Goal: Task Accomplishment & Management: Manage account settings

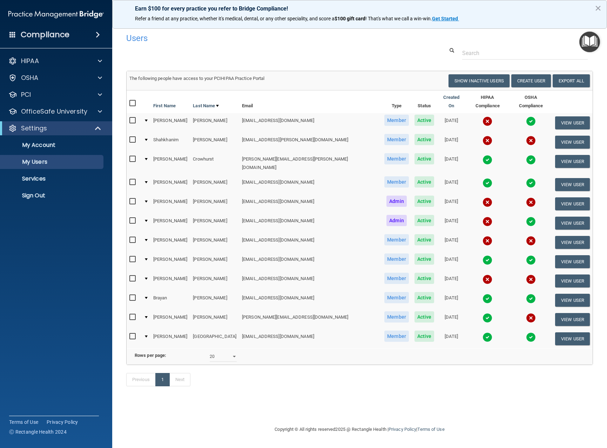
select select "20"
click at [134, 237] on input "checkbox" at bounding box center [133, 240] width 8 height 6
checkbox input "true"
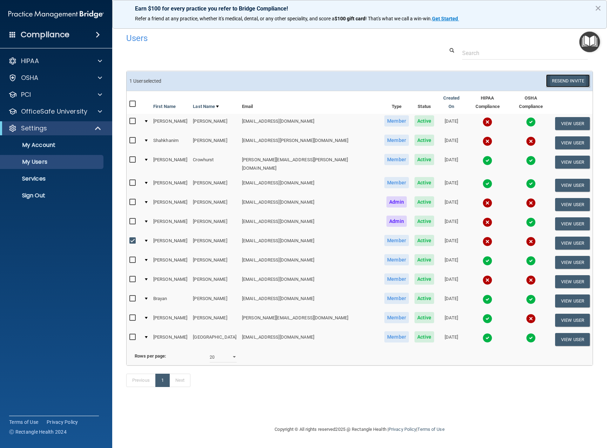
click at [555, 80] on button "Resend Invite" at bounding box center [568, 80] width 44 height 13
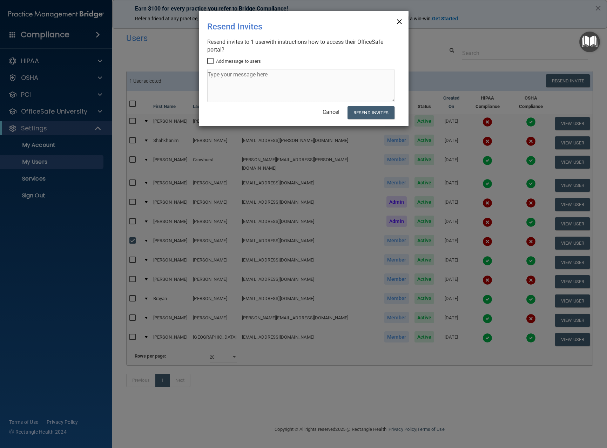
click at [401, 24] on span "×" at bounding box center [399, 21] width 6 height 14
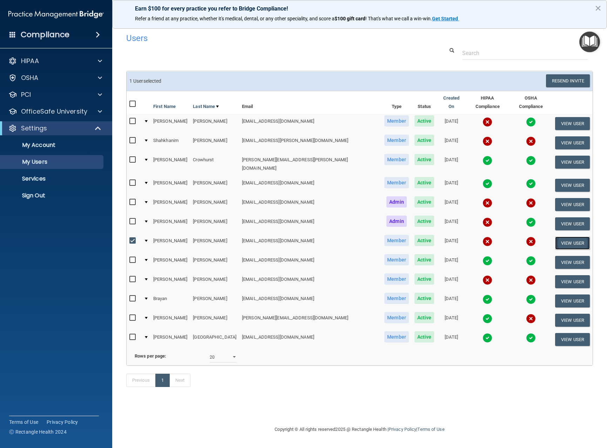
click at [562, 237] on button "View User" at bounding box center [572, 243] width 35 height 13
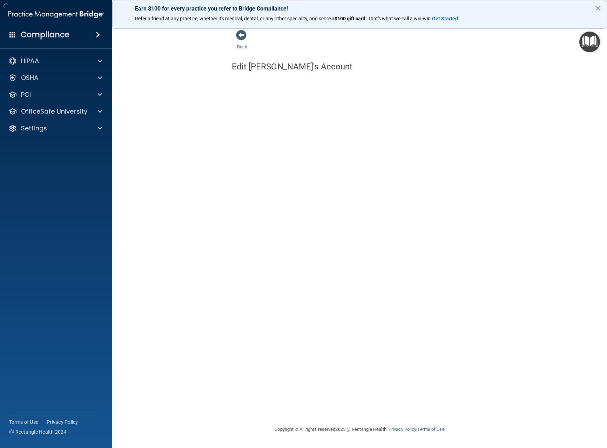
click at [562, 234] on div "Back Edit Jasmin's Account You've successfully saved {is_new? 'New User' : 'Use…" at bounding box center [359, 223] width 467 height 389
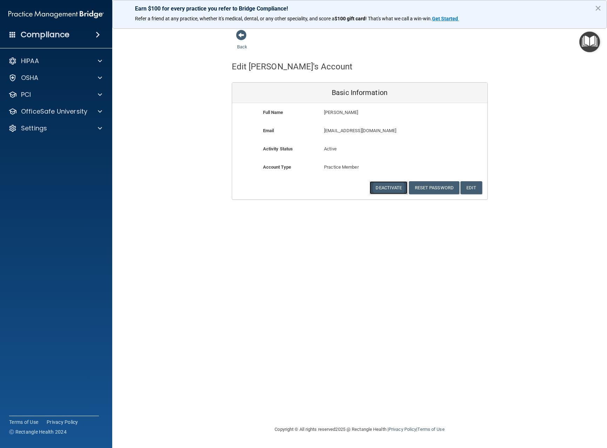
click at [384, 184] on button "Deactivate" at bounding box center [388, 187] width 38 height 13
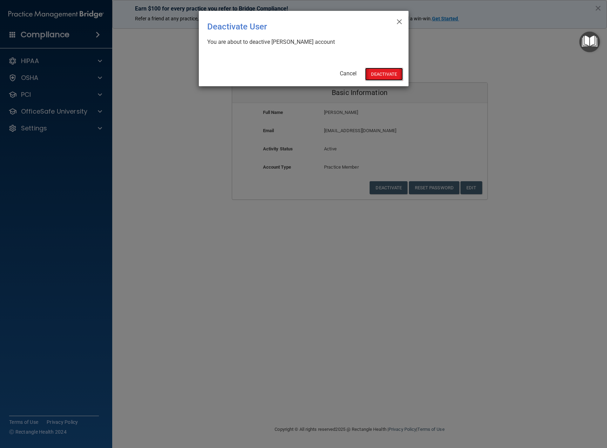
click at [375, 73] on button "Deactivate" at bounding box center [384, 74] width 38 height 13
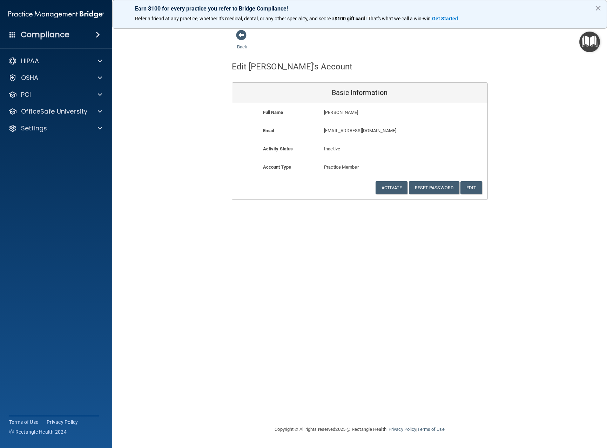
click at [242, 41] on div "Back" at bounding box center [253, 40] width 43 height 22
click at [242, 45] on link "Back" at bounding box center [242, 43] width 10 height 14
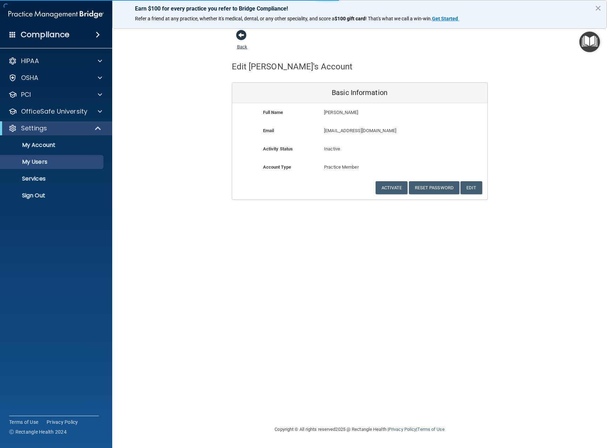
select select "20"
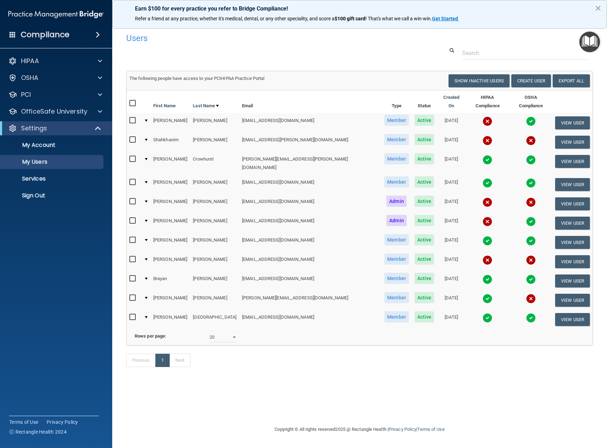
click at [129, 118] on input "checkbox" at bounding box center [133, 121] width 8 height 6
checkbox input "true"
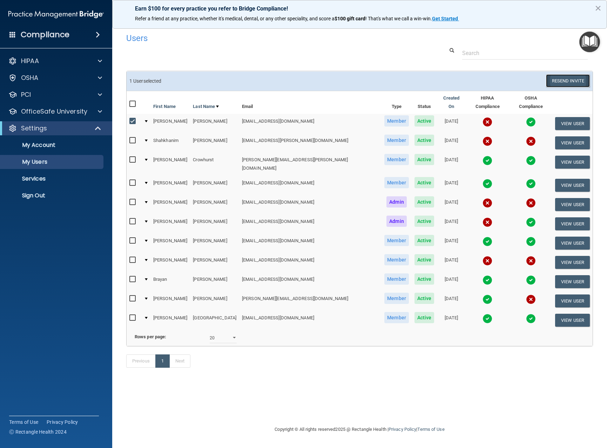
click at [553, 77] on button "Resend Invite" at bounding box center [568, 80] width 44 height 13
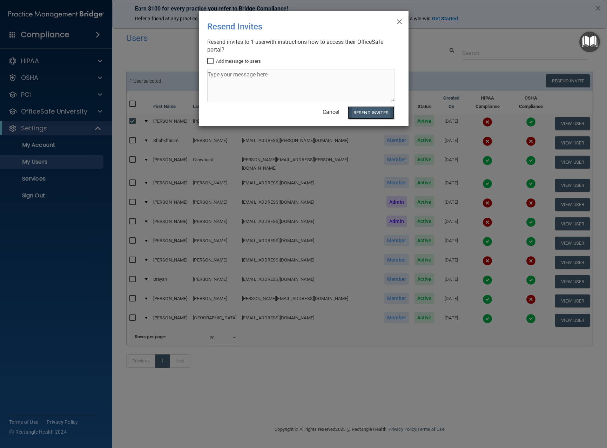
click at [361, 115] on button "Resend Invites" at bounding box center [370, 112] width 47 height 13
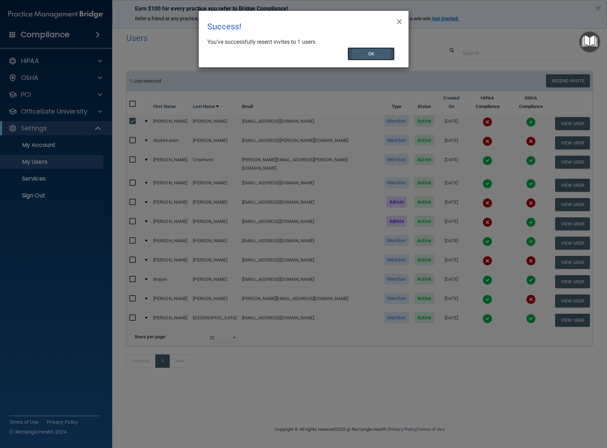
click at [368, 55] on button "OK" at bounding box center [370, 53] width 47 height 13
